Goal: Task Accomplishment & Management: Complete application form

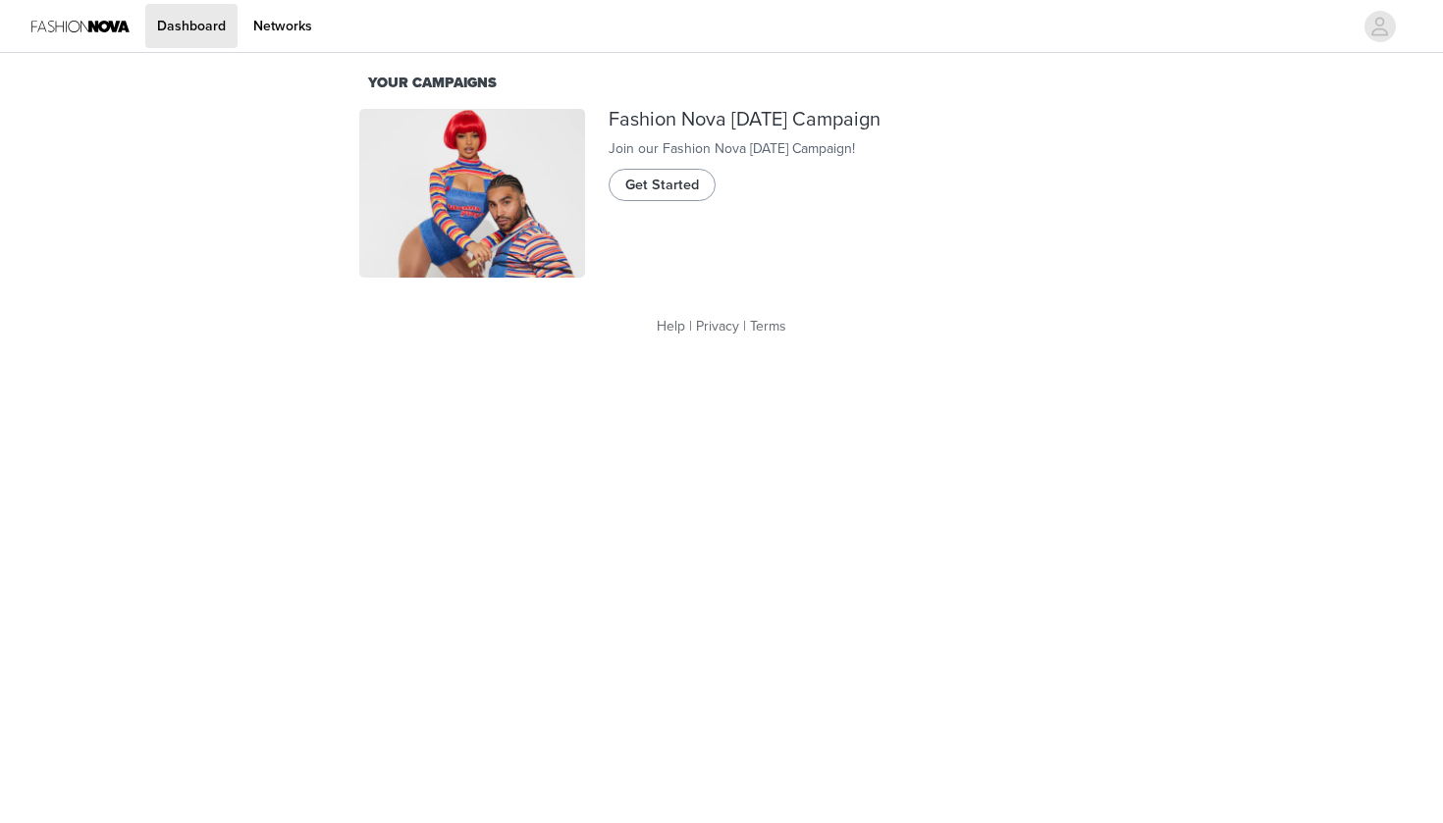
click at [681, 196] on span "Get Started" at bounding box center [662, 186] width 74 height 22
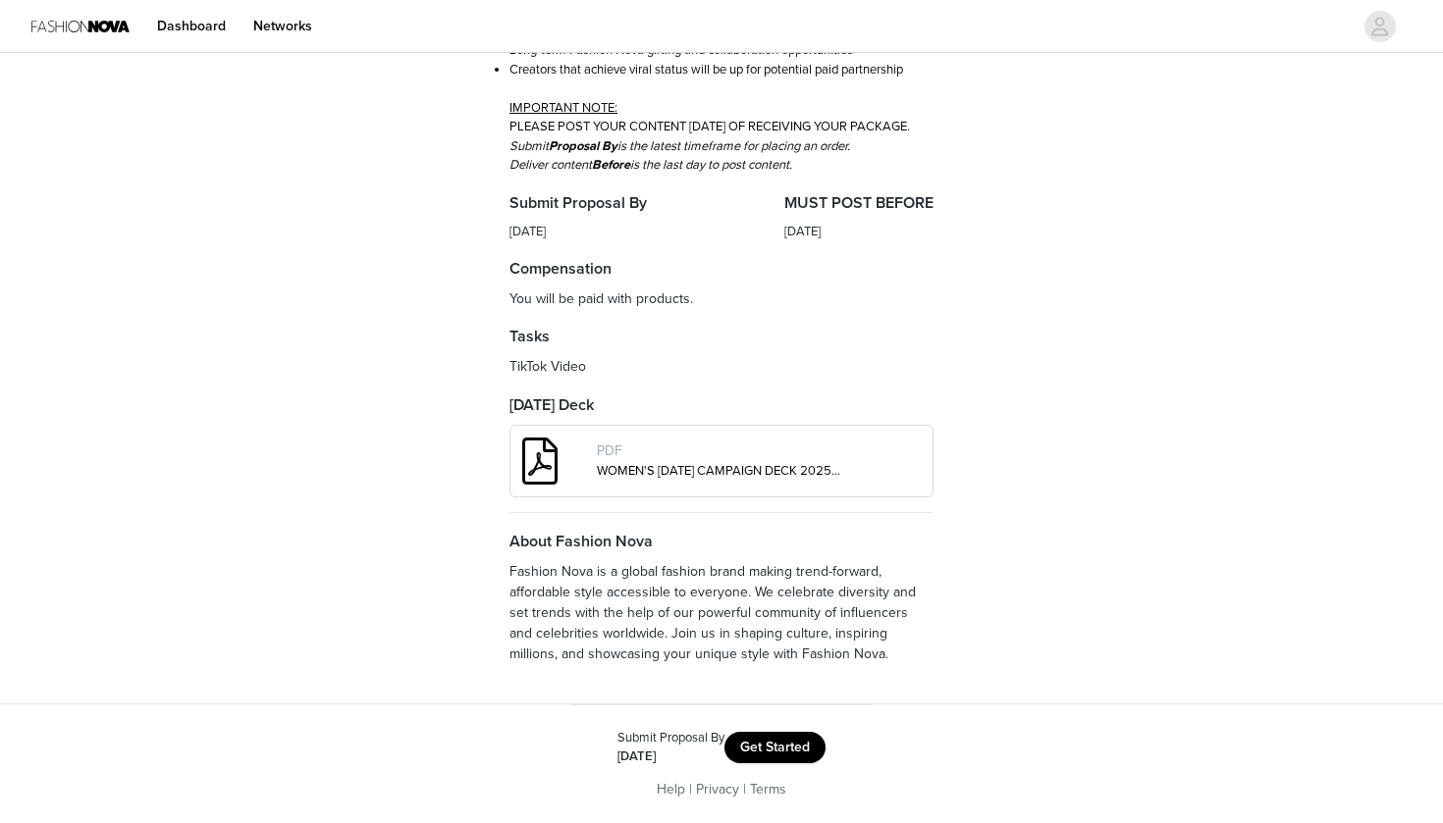
scroll to position [510, 0]
click at [766, 741] on button "Get Started" at bounding box center [774, 747] width 101 height 31
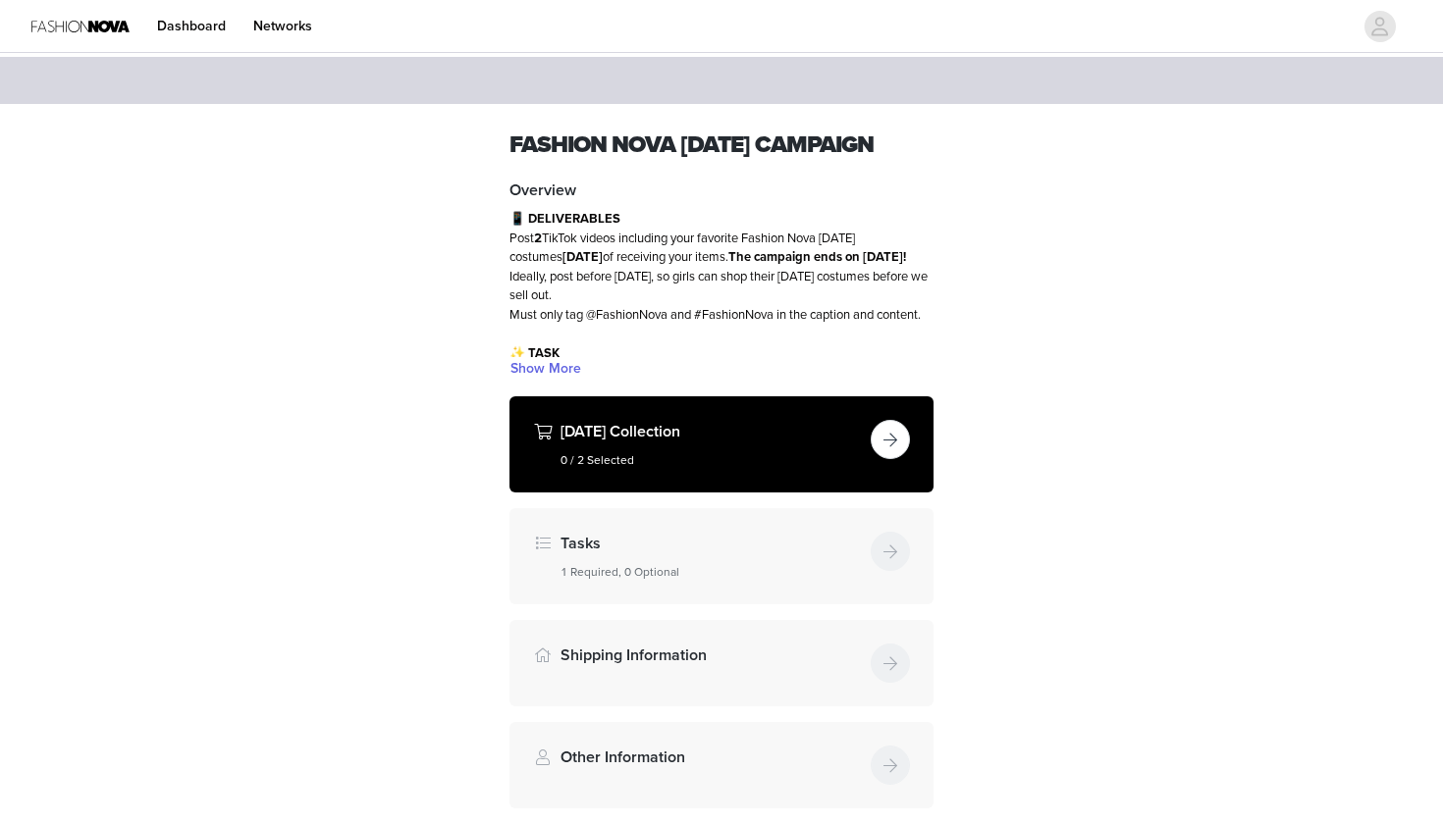
click at [883, 459] on button "button" at bounding box center [889, 439] width 39 height 39
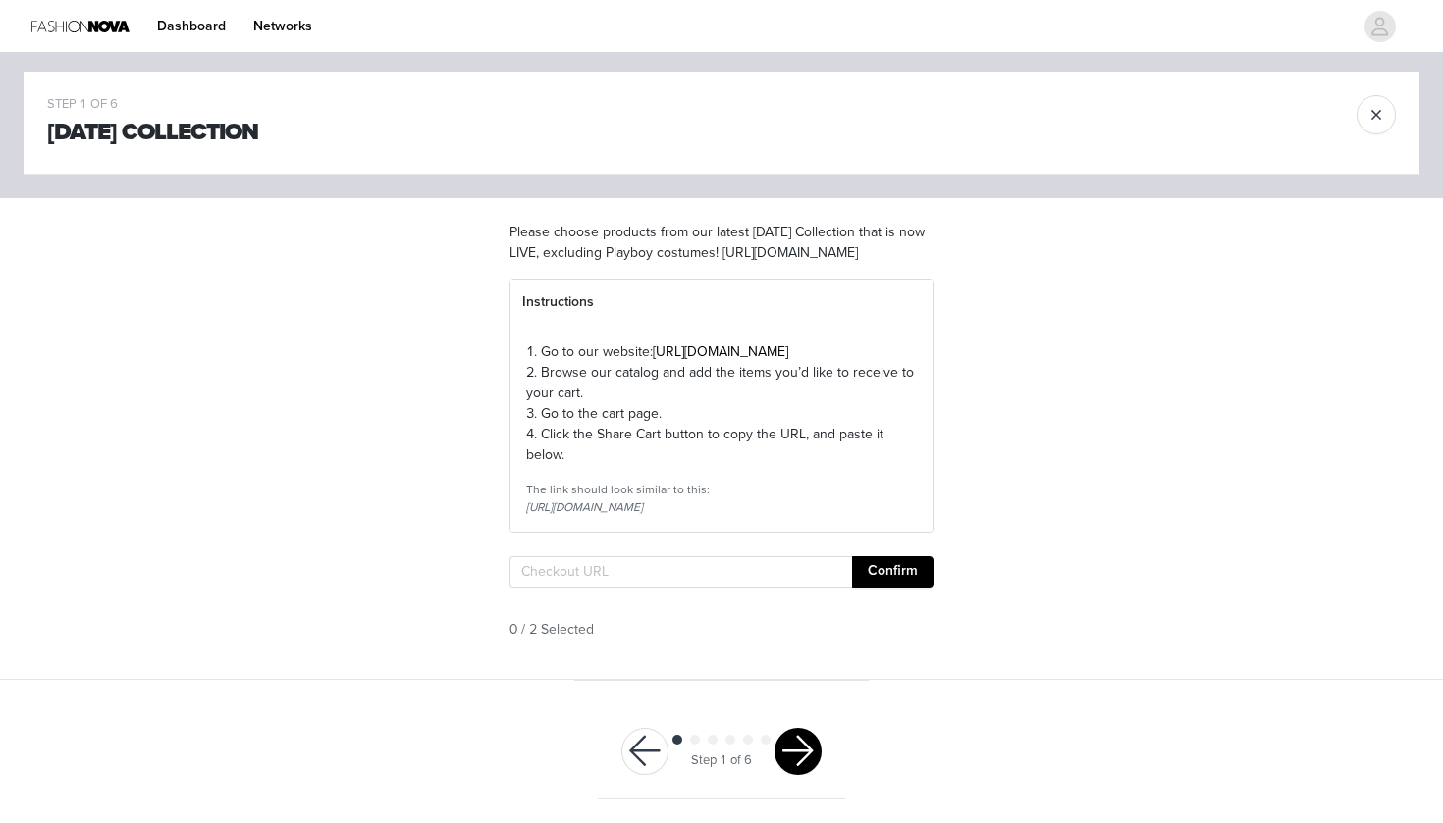
scroll to position [38, 0]
paste input "[URL][DOMAIN_NAME]"
type input "[URL][DOMAIN_NAME]"
click at [893, 588] on button "Confirm" at bounding box center [892, 571] width 81 height 31
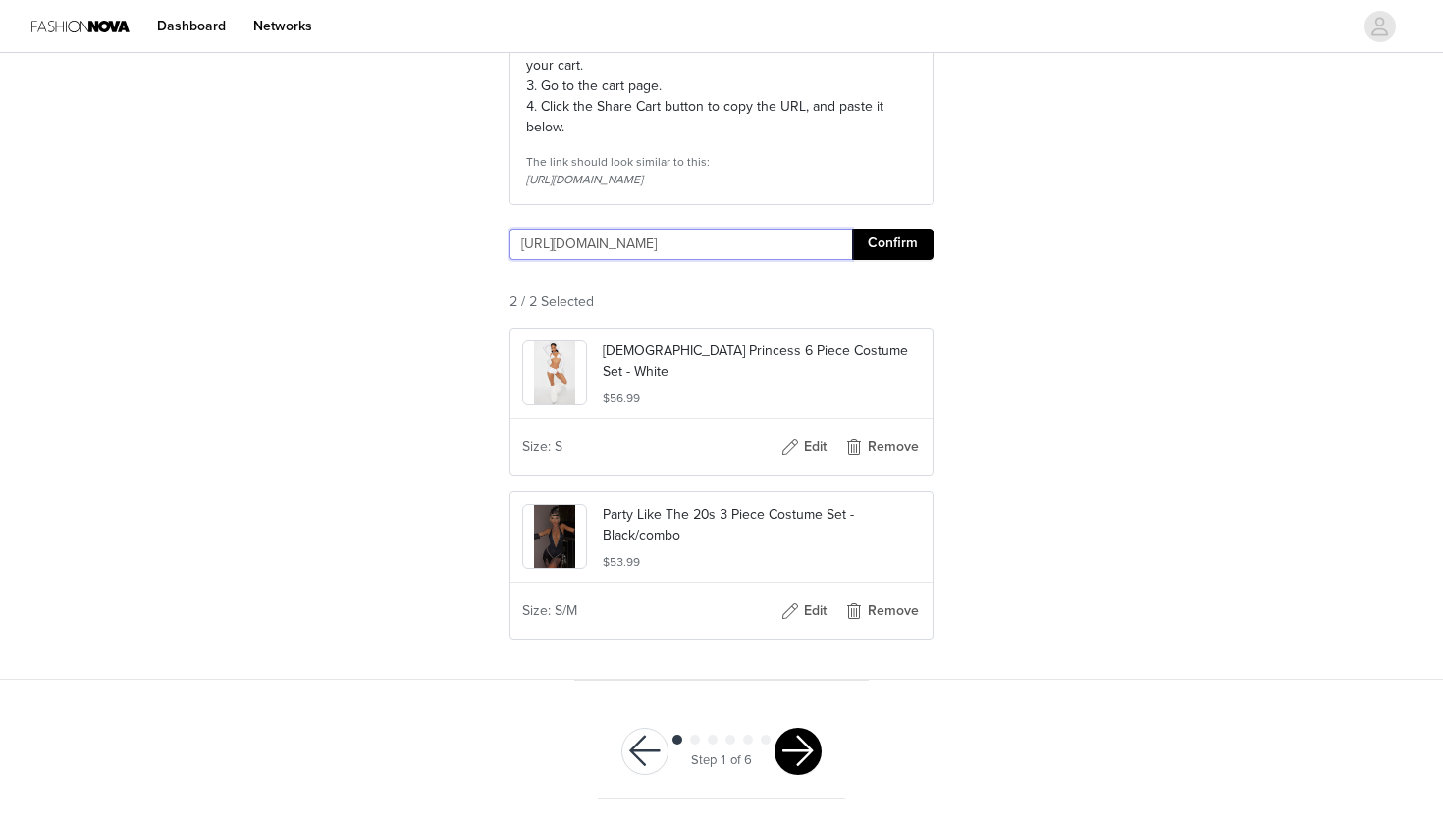
scroll to position [393, 0]
click at [793, 753] on button "button" at bounding box center [797, 751] width 47 height 47
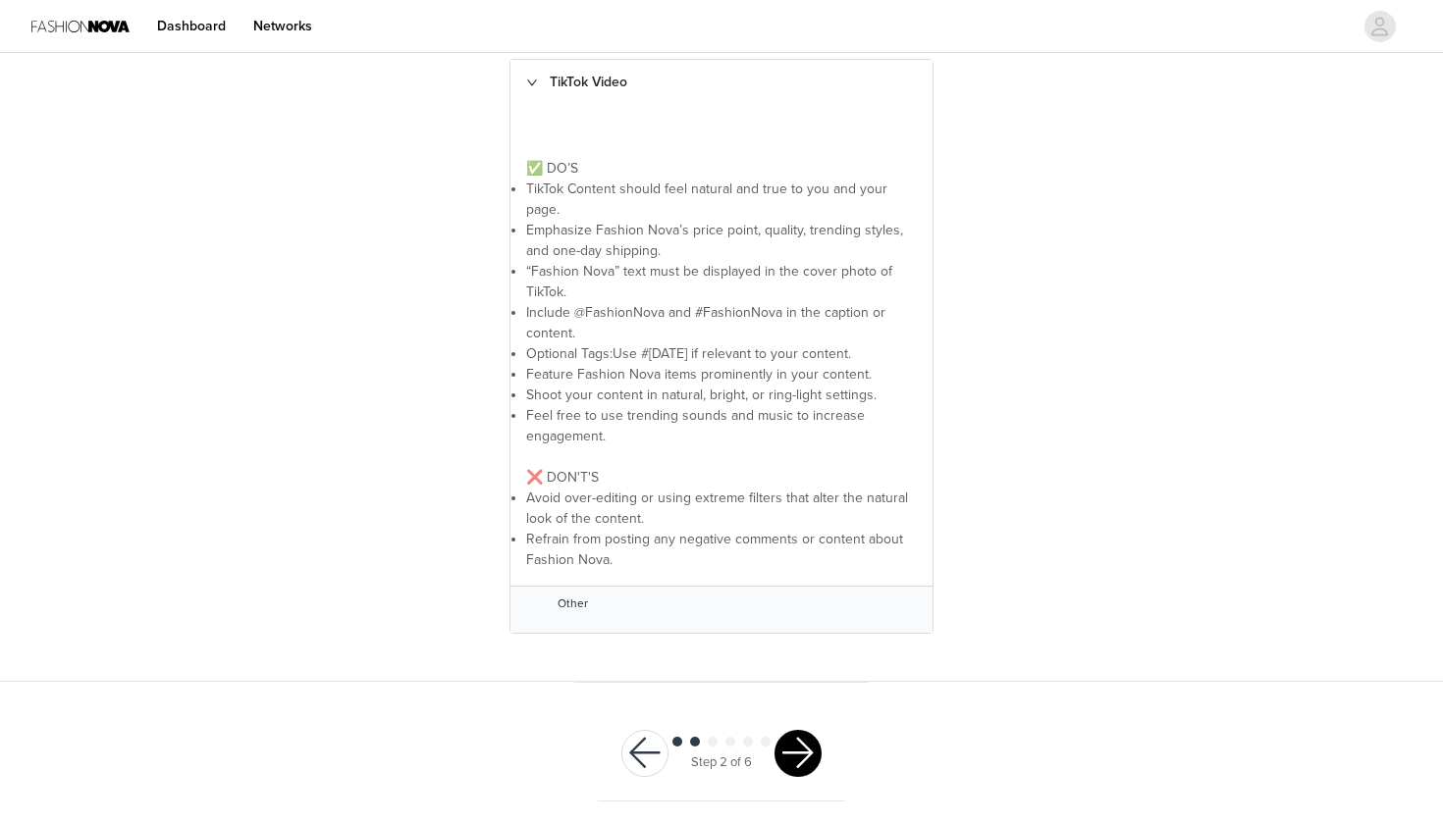
scroll to position [433, 0]
click at [798, 738] on button "button" at bounding box center [797, 754] width 47 height 47
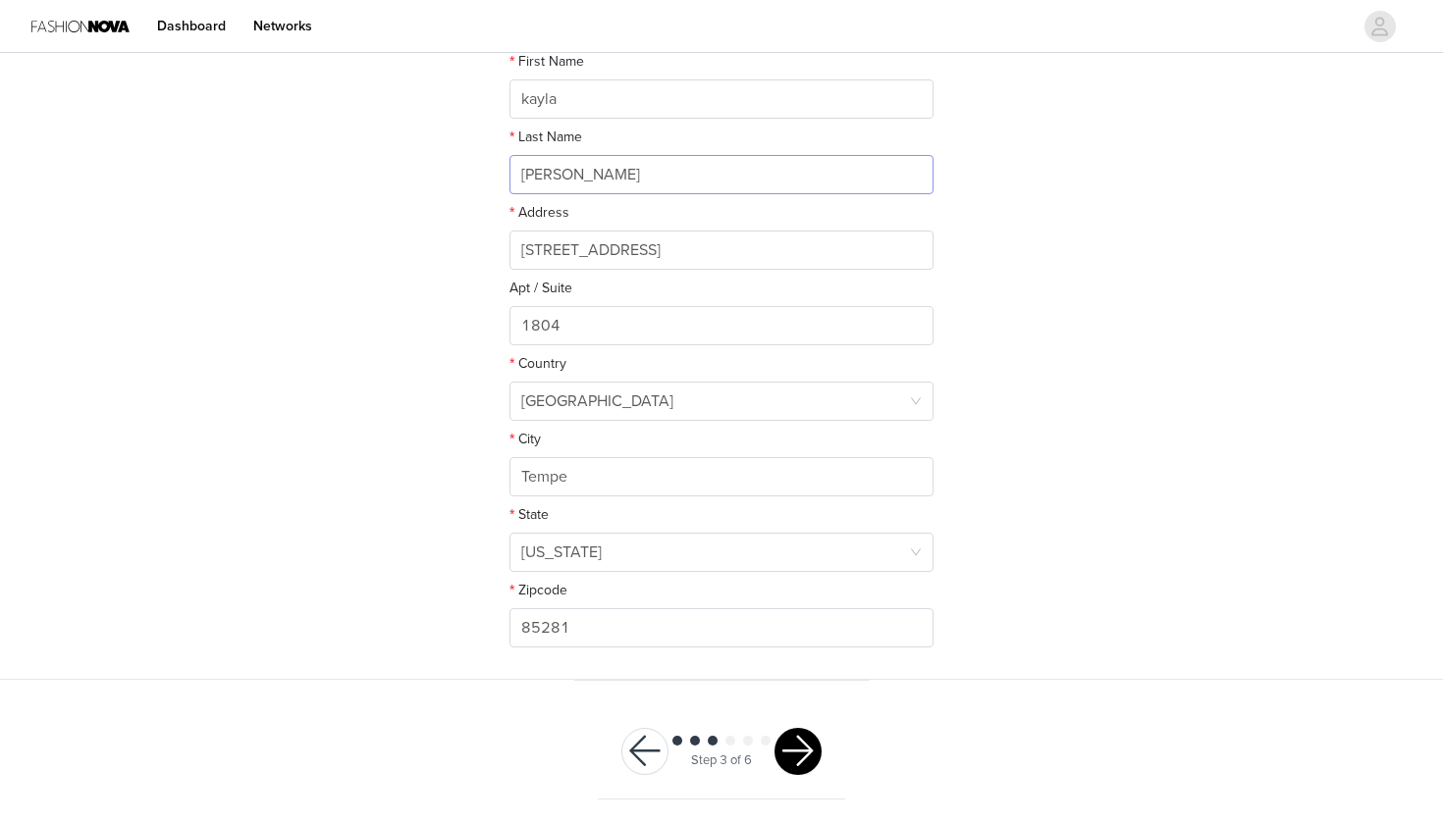
scroll to position [392, 0]
click at [805, 759] on button "button" at bounding box center [797, 752] width 47 height 47
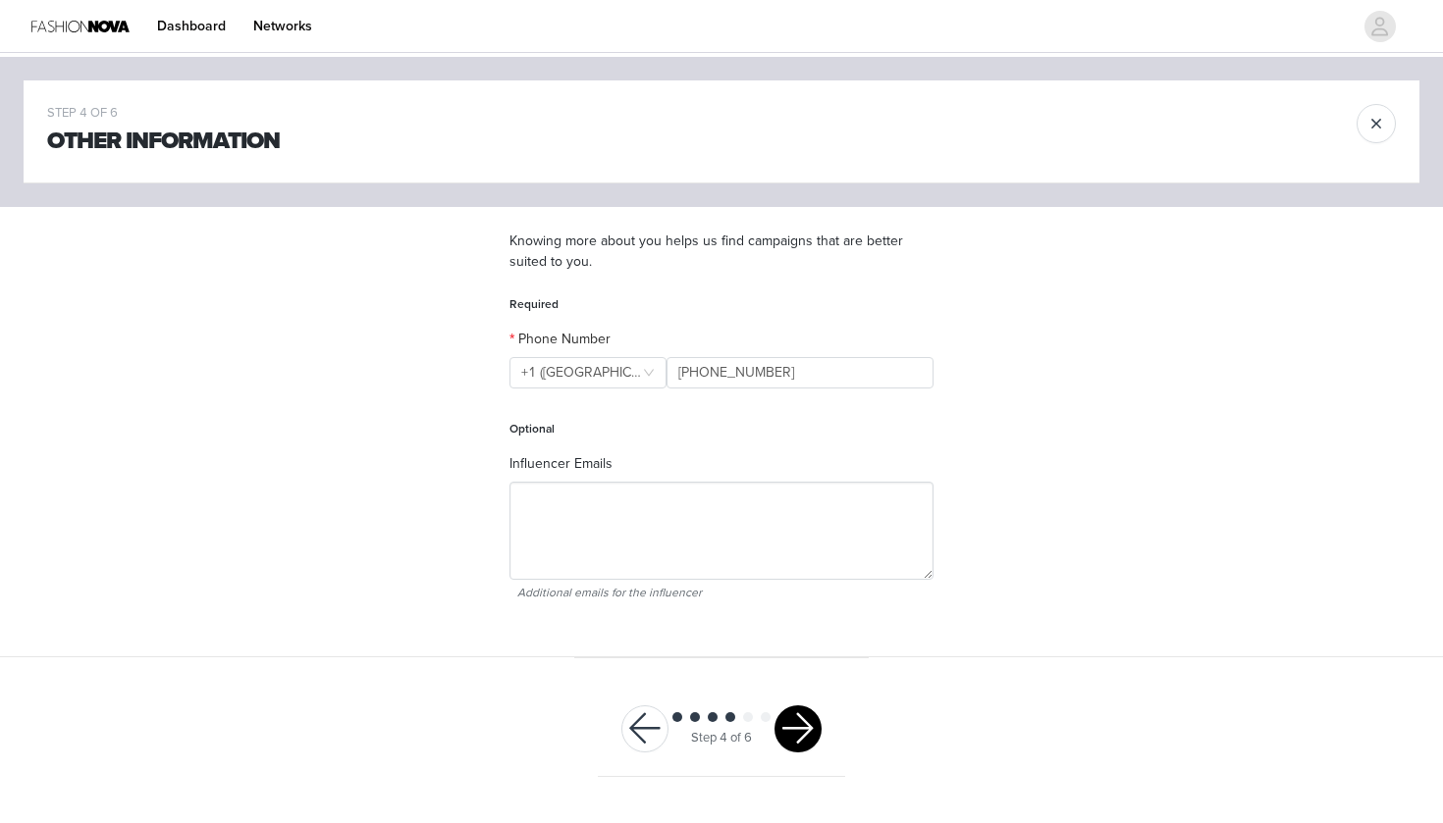
click at [794, 723] on button "button" at bounding box center [797, 729] width 47 height 47
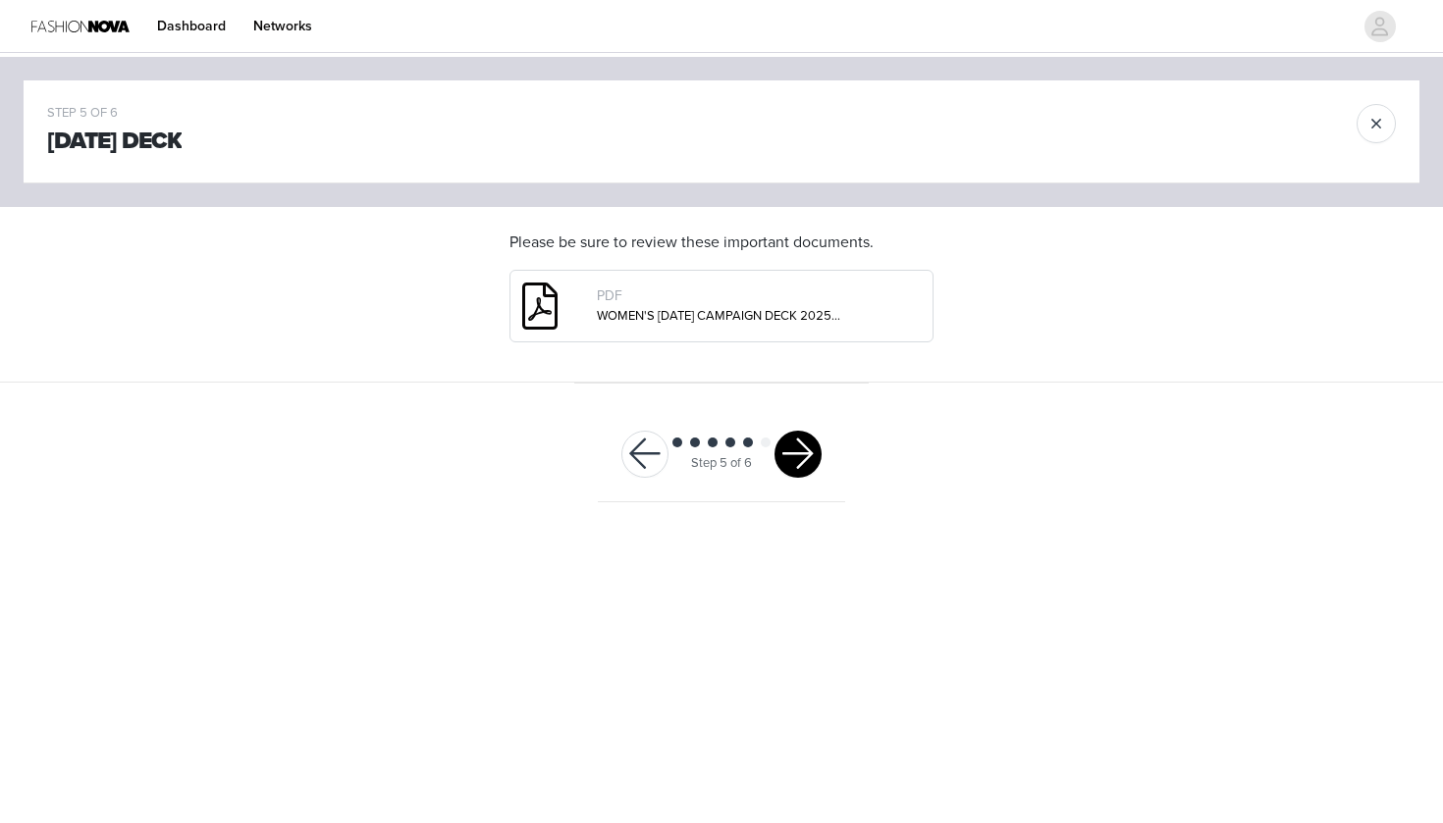
click at [794, 457] on button "button" at bounding box center [797, 454] width 47 height 47
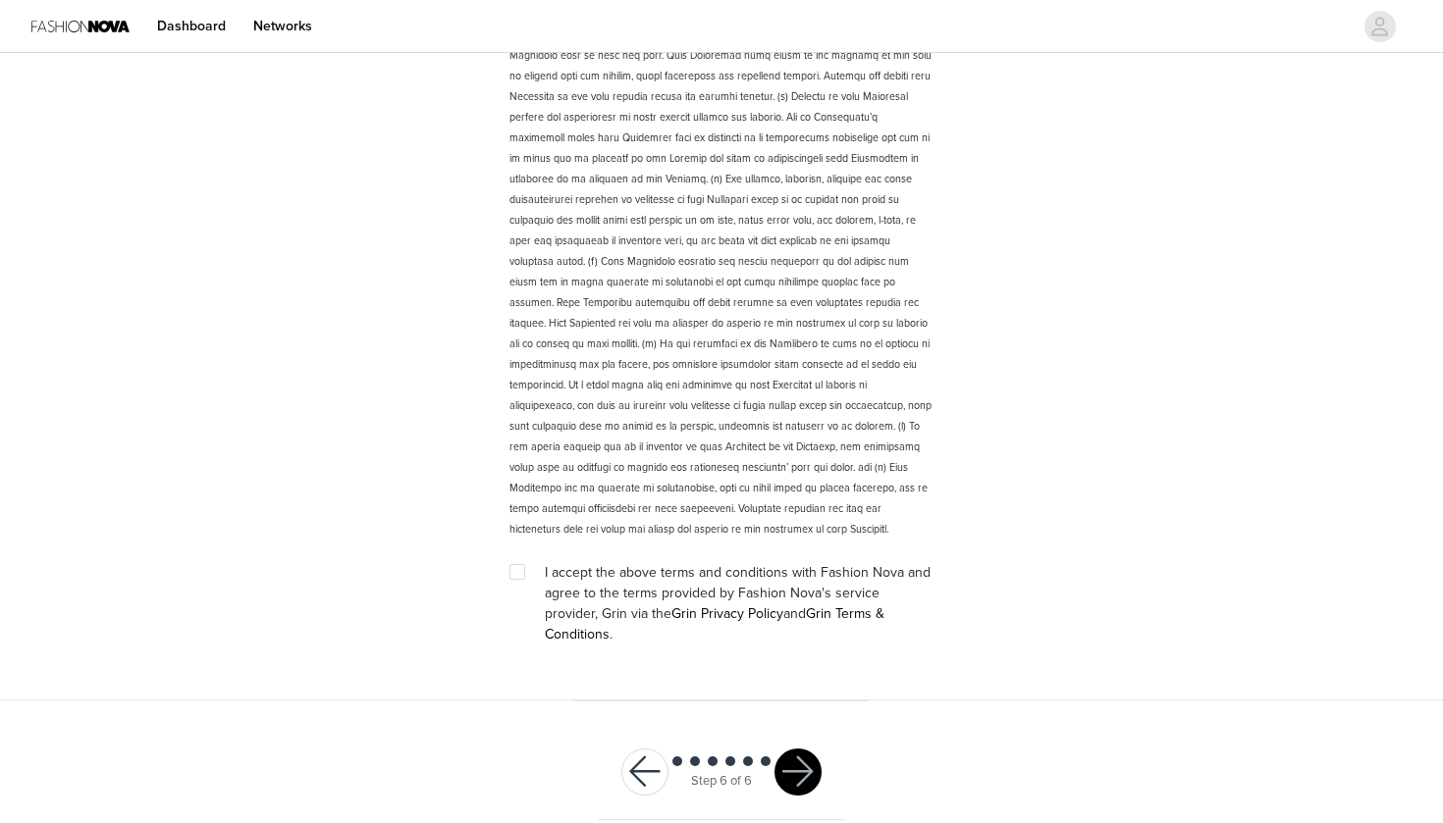
scroll to position [2611, 0]
click at [519, 570] on input "checkbox" at bounding box center [516, 572] width 14 height 14
checkbox input "true"
click at [800, 754] on button "button" at bounding box center [797, 773] width 47 height 47
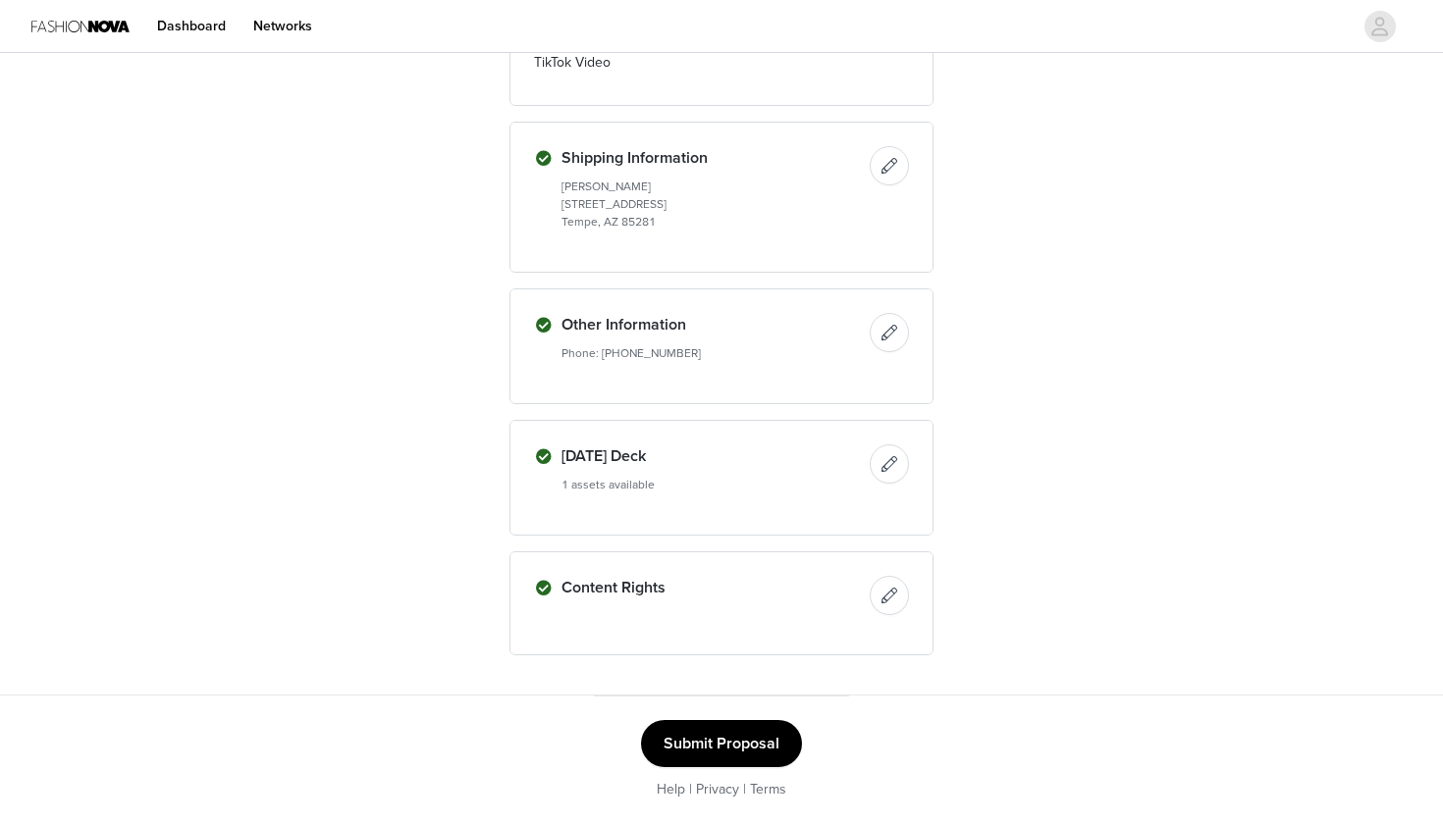
scroll to position [743, 0]
click at [754, 735] on button "Submit Proposal" at bounding box center [721, 743] width 161 height 47
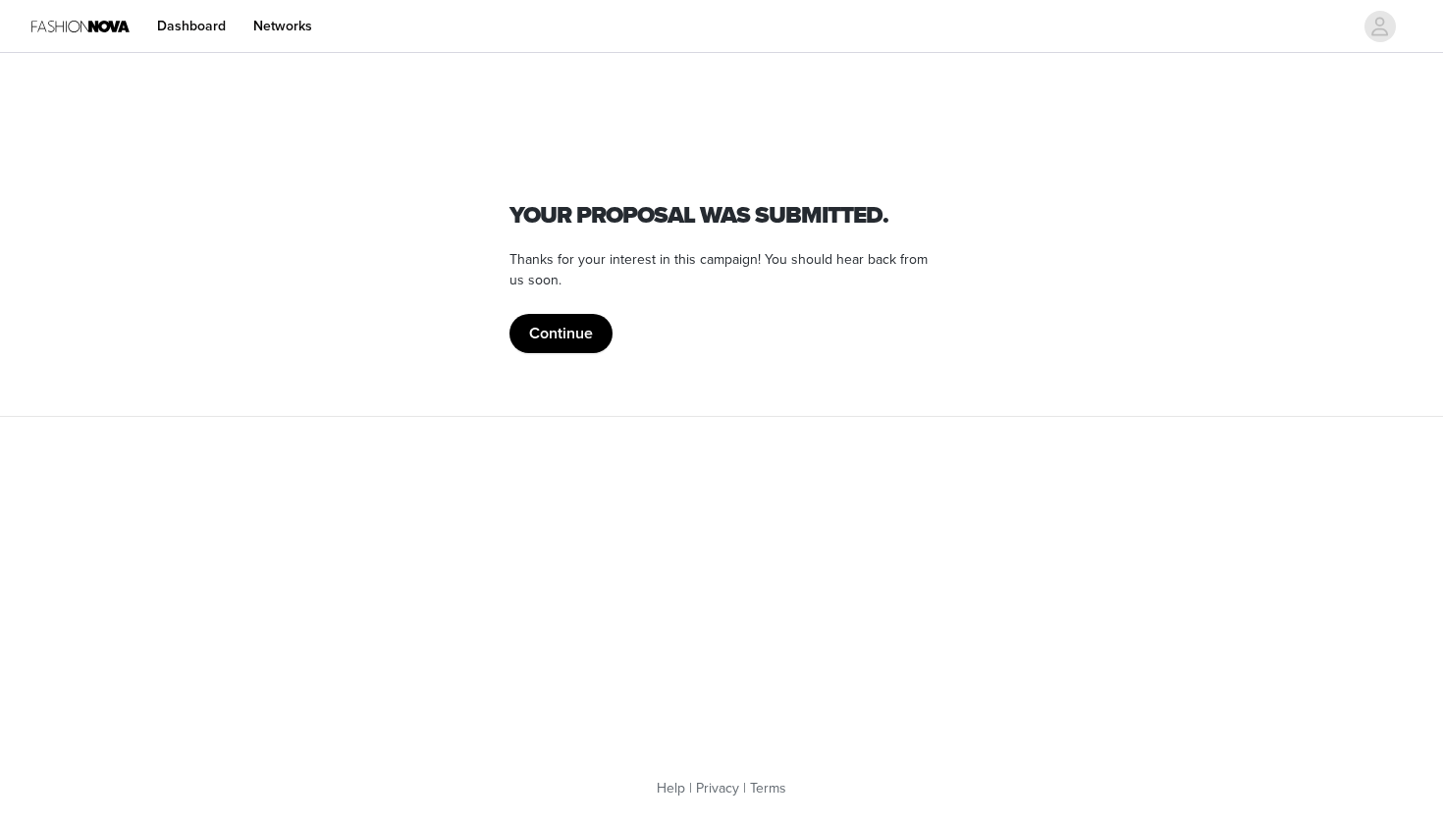
scroll to position [0, 0]
click at [578, 319] on button "Continue" at bounding box center [560, 333] width 103 height 39
